Goal: Task Accomplishment & Management: Use online tool/utility

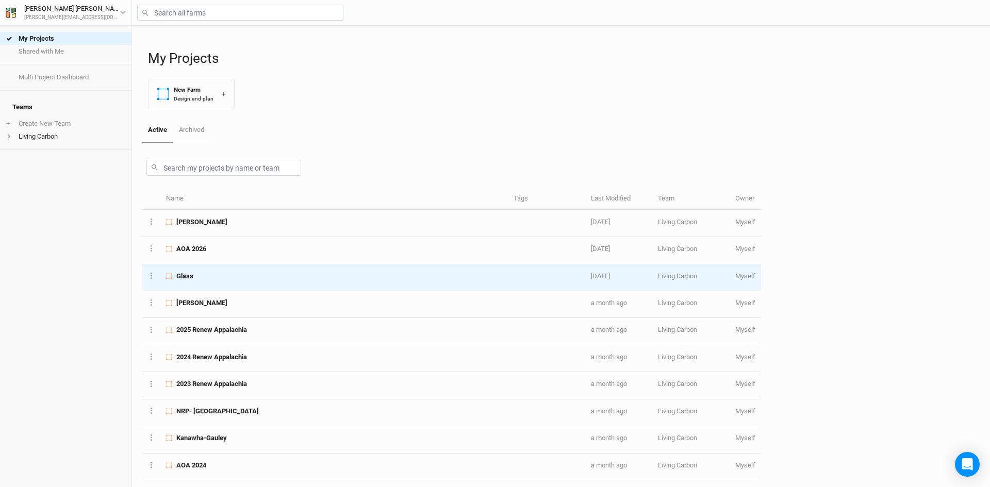
click at [204, 281] on td "Glass" at bounding box center [334, 278] width 348 height 27
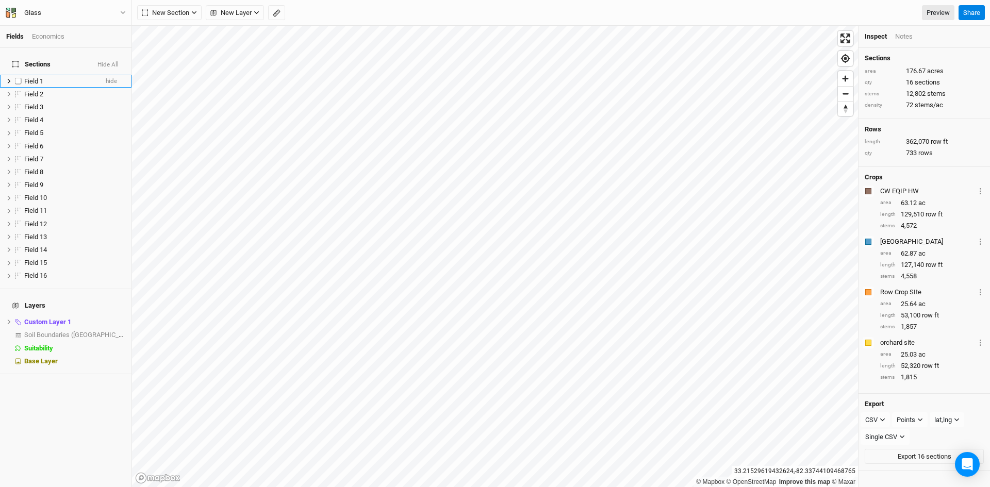
click at [37, 77] on span "Field 1" at bounding box center [33, 81] width 19 height 8
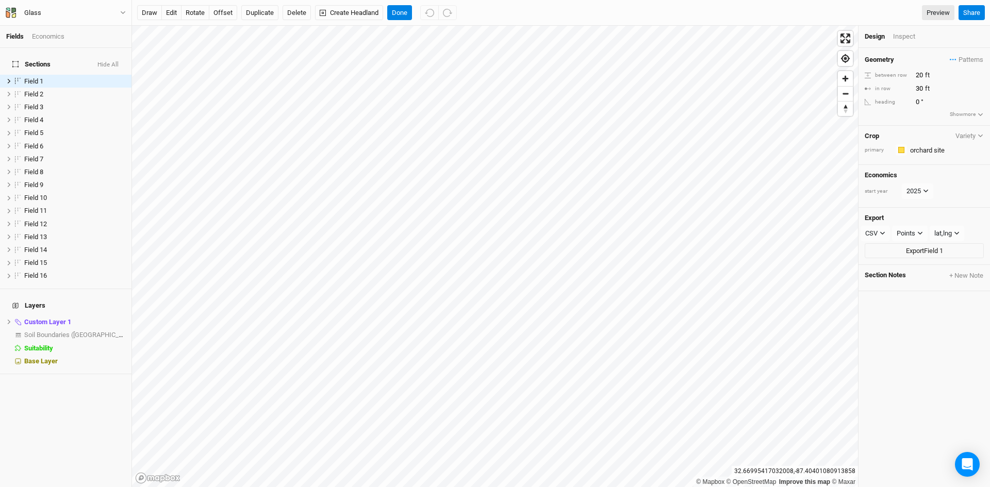
click at [108, 61] on button "Hide All" at bounding box center [108, 64] width 22 height 7
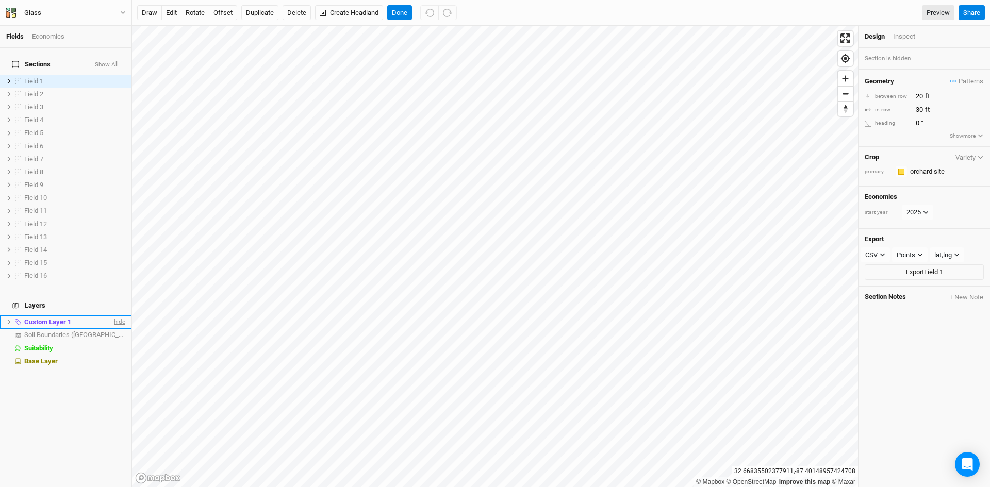
click at [112, 316] on span "hide" at bounding box center [118, 322] width 13 height 13
click at [50, 357] on span "Base Layer" at bounding box center [41, 361] width 34 height 8
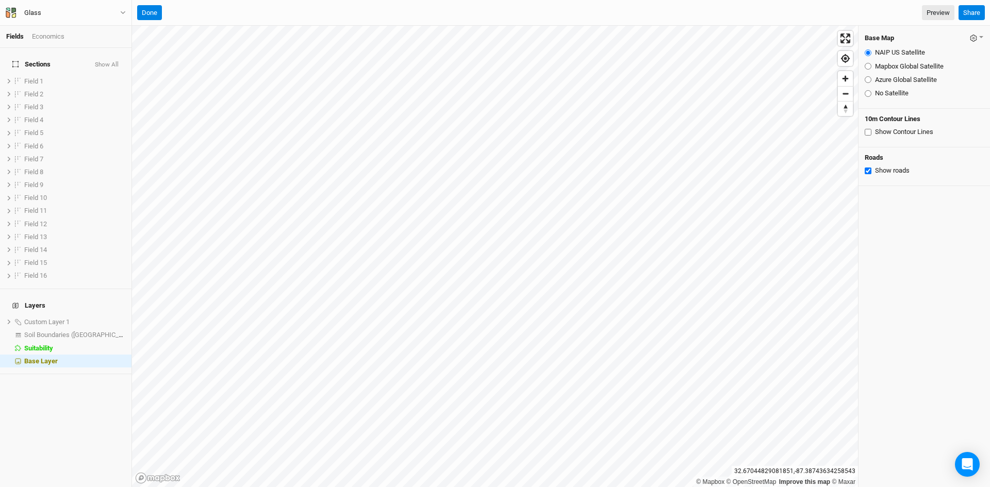
click at [869, 65] on input "Mapbox Global Satellite" at bounding box center [868, 66] width 7 height 7
radio input "true"
click at [867, 81] on input "Azure Global Satellite" at bounding box center [868, 79] width 7 height 7
radio input "true"
click at [868, 67] on input "Mapbox Global Satellite" at bounding box center [868, 66] width 7 height 7
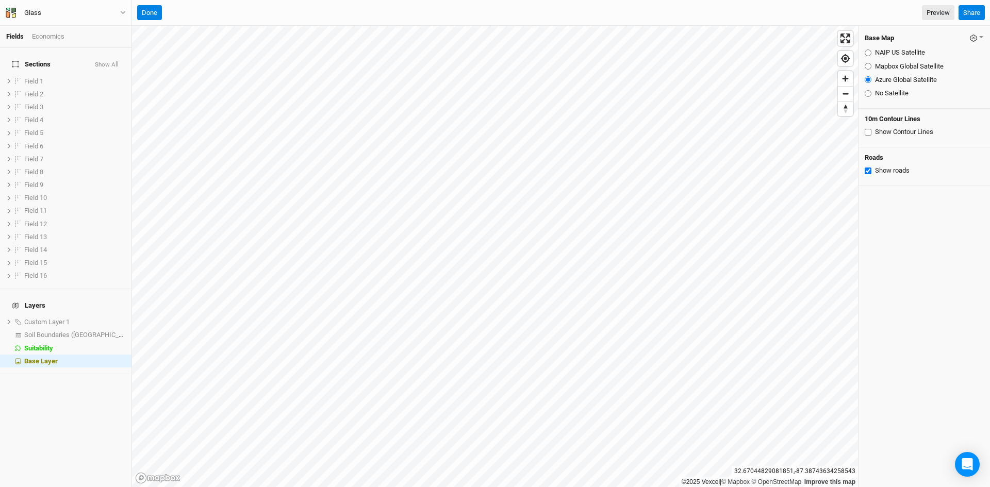
radio input "true"
click at [870, 54] on input "NAIP US Satellite" at bounding box center [868, 53] width 7 height 7
radio input "true"
click at [869, 64] on input "Mapbox Global Satellite" at bounding box center [868, 66] width 7 height 7
radio input "true"
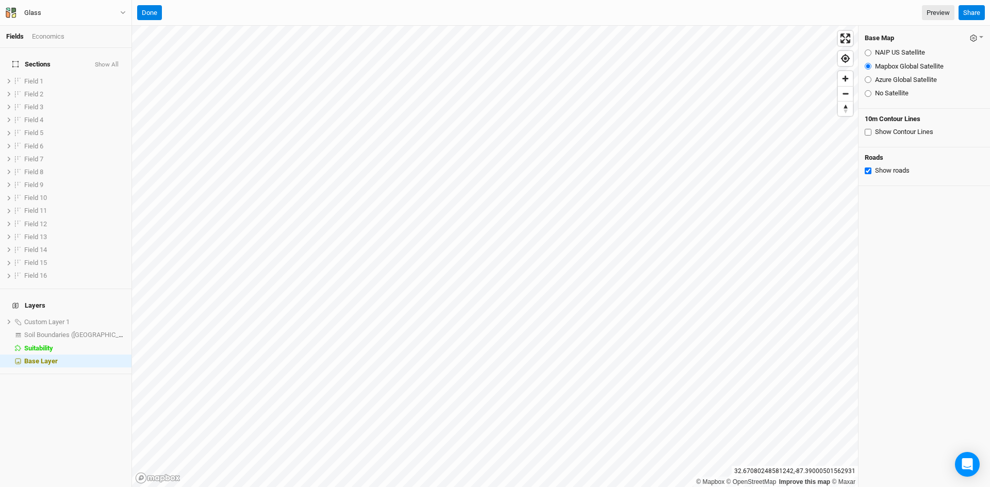
click at [867, 80] on input "Azure Global Satellite" at bounding box center [868, 79] width 7 height 7
radio input "true"
click at [868, 67] on input "Mapbox Global Satellite" at bounding box center [868, 66] width 7 height 7
radio input "true"
click at [868, 52] on input "NAIP US Satellite" at bounding box center [868, 53] width 7 height 7
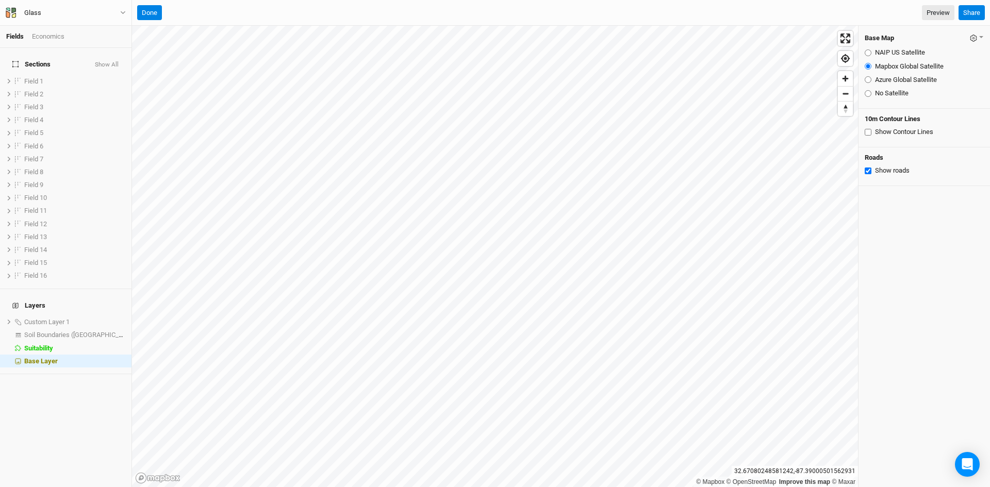
radio input "true"
click at [867, 64] on input "Mapbox Global Satellite" at bounding box center [868, 66] width 7 height 7
radio input "true"
